Goal: Communication & Community: Answer question/provide support

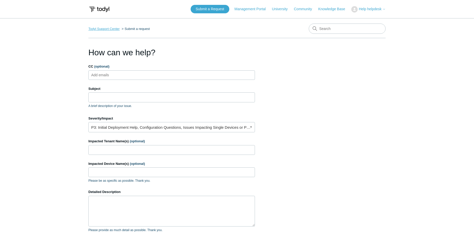
click at [109, 27] on link "Todyl Support Center" at bounding box center [103, 29] width 31 height 4
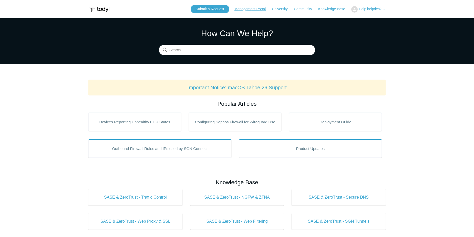
click at [261, 11] on link "Management Portal" at bounding box center [252, 8] width 36 height 5
click at [375, 10] on span "Help helpdesk" at bounding box center [370, 9] width 23 height 4
click at [382, 20] on link "My Support Requests" at bounding box center [377, 20] width 50 height 9
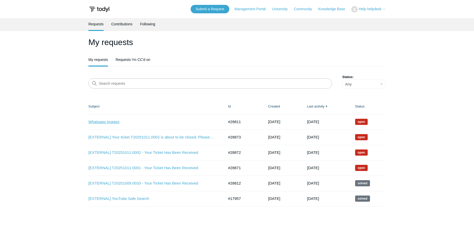
click at [111, 121] on link "Whatsapp Images" at bounding box center [152, 122] width 128 height 6
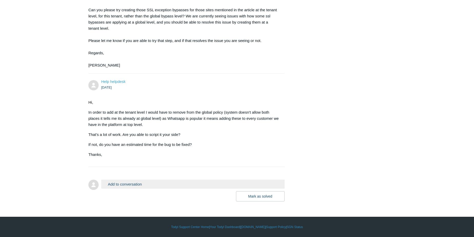
scroll to position [541, 0]
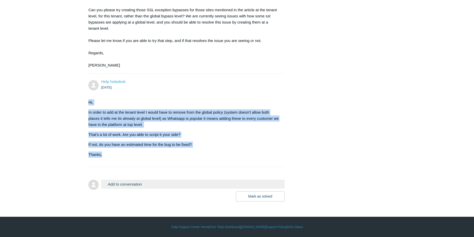
drag, startPoint x: 100, startPoint y: 149, endPoint x: 85, endPoint y: 103, distance: 49.1
copy div "Hi, In order to add at the tenant level I would have to remove from the global …"
click at [187, 147] on p "If not, do you have an estimated time for the bug to be fixed?" at bounding box center [183, 145] width 191 height 6
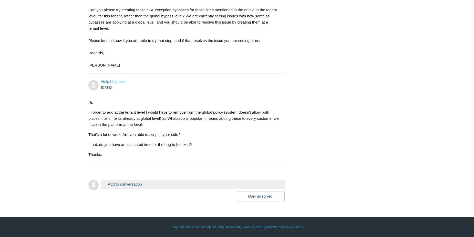
click at [153, 183] on button "Add to conversation" at bounding box center [192, 184] width 183 height 9
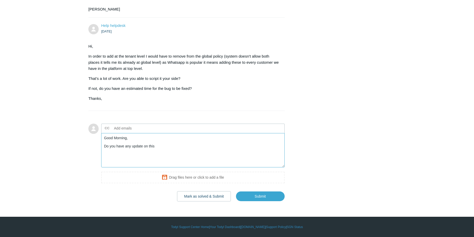
click at [167, 168] on textarea "Good Morning, Do you have any update on this" at bounding box center [192, 150] width 183 height 35
type textarea "Good Morning, Do you have any update on this bug fix? Thanks"
drag, startPoint x: 113, startPoint y: 206, endPoint x: 91, endPoint y: 191, distance: 27.4
click at [91, 191] on form "Add to conversation CC Add emails Good Morning, Do you have any update on this …" at bounding box center [186, 159] width 196 height 86
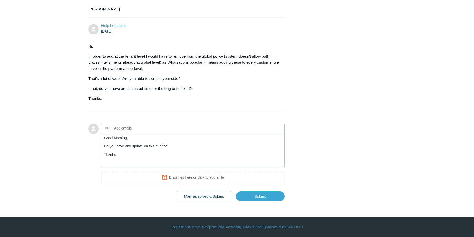
scroll to position [592, 0]
click at [278, 202] on input "Submit" at bounding box center [260, 196] width 49 height 10
